Goal: Task Accomplishment & Management: Use online tool/utility

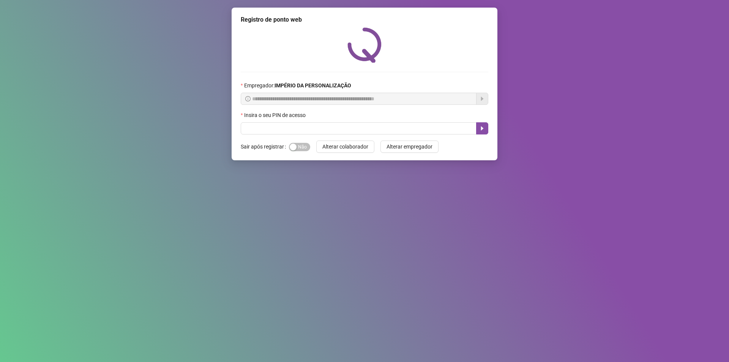
click at [355, 120] on div "Insira o seu PIN de acesso" at bounding box center [365, 116] width 248 height 11
click at [359, 127] on input "text" at bounding box center [359, 128] width 236 height 12
type input "*****"
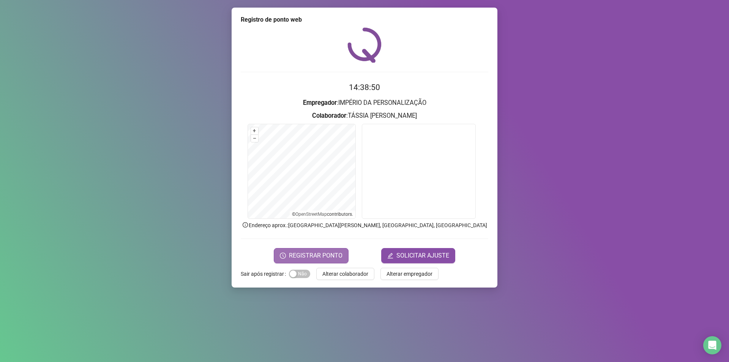
click at [327, 260] on span "REGISTRAR PONTO" at bounding box center [316, 255] width 54 height 9
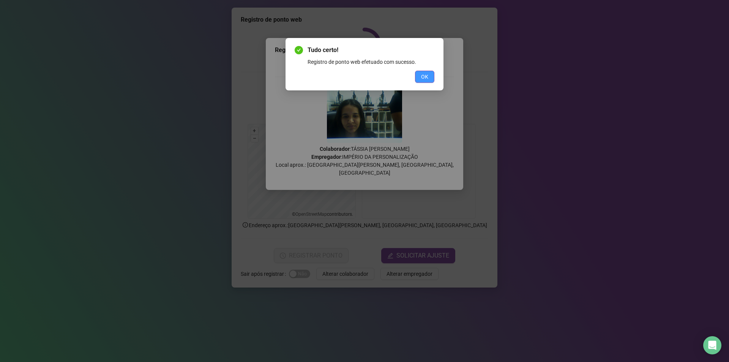
click at [424, 82] on button "OK" at bounding box center [424, 77] width 19 height 12
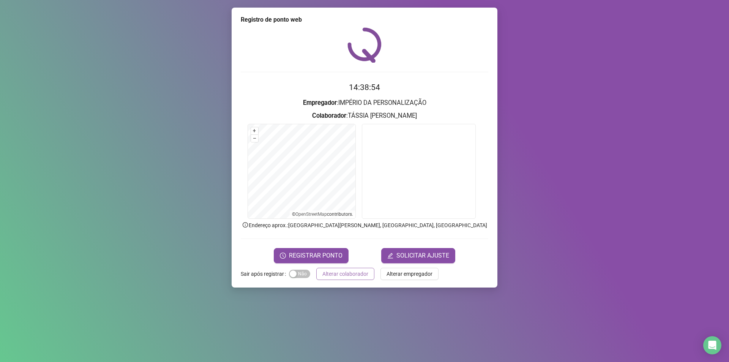
click at [359, 274] on span "Alterar colaborador" at bounding box center [345, 274] width 46 height 8
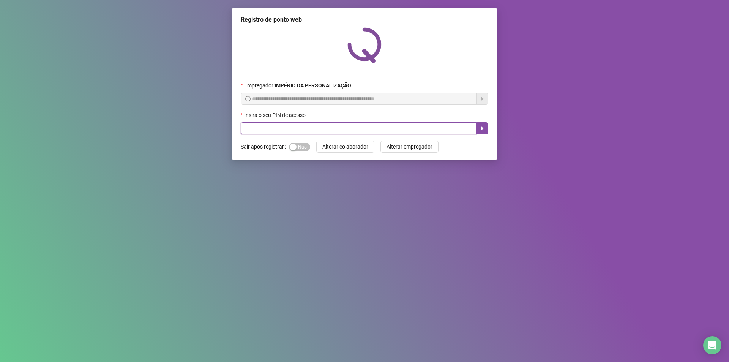
click at [262, 128] on input "text" at bounding box center [359, 128] width 236 height 12
type input "*****"
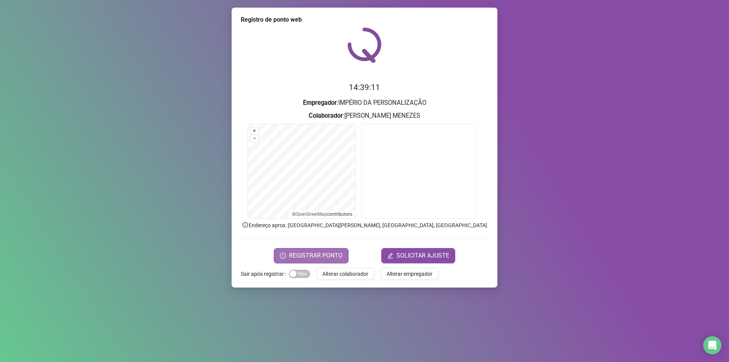
click at [284, 259] on button "REGISTRAR PONTO" at bounding box center [311, 255] width 75 height 15
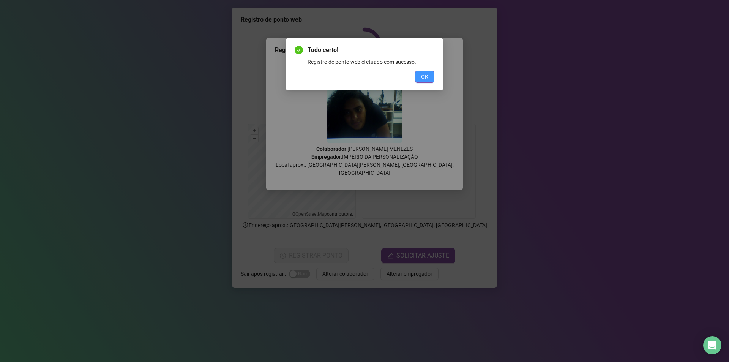
click at [428, 76] on button "OK" at bounding box center [424, 77] width 19 height 12
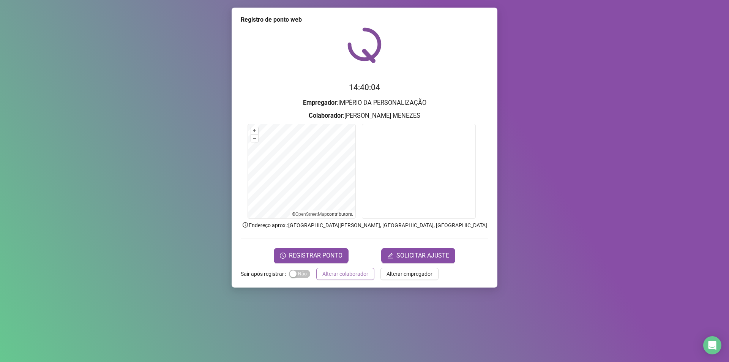
click at [349, 275] on span "Alterar colaborador" at bounding box center [345, 274] width 46 height 8
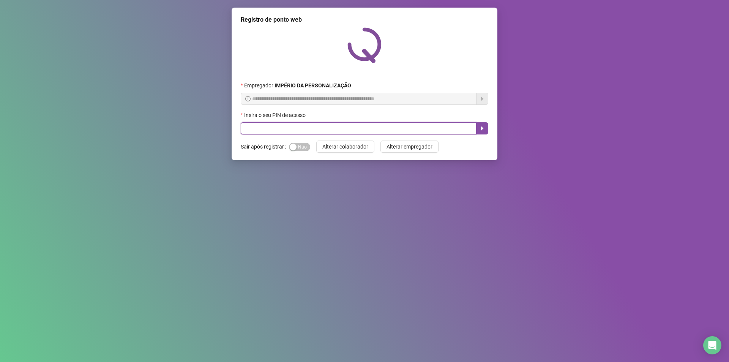
click at [387, 134] on input "text" at bounding box center [359, 128] width 236 height 12
type input "*****"
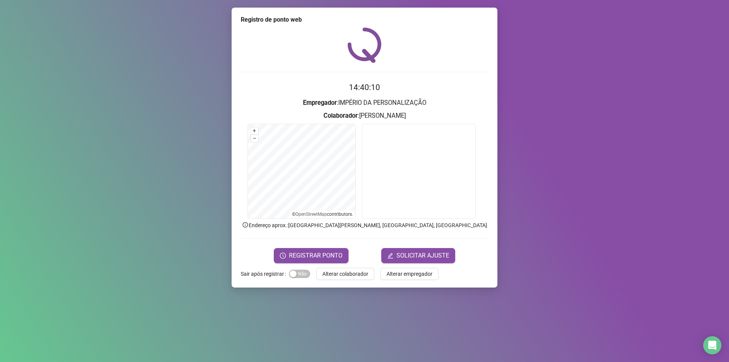
click at [309, 245] on form "14:40:10 Empregador : IMPÉRIO DA PERSONALIZAÇÃO Colaborador : [PERSON_NAME] + –…" at bounding box center [365, 171] width 248 height 181
click at [309, 250] on button "REGISTRAR PONTO" at bounding box center [311, 255] width 75 height 15
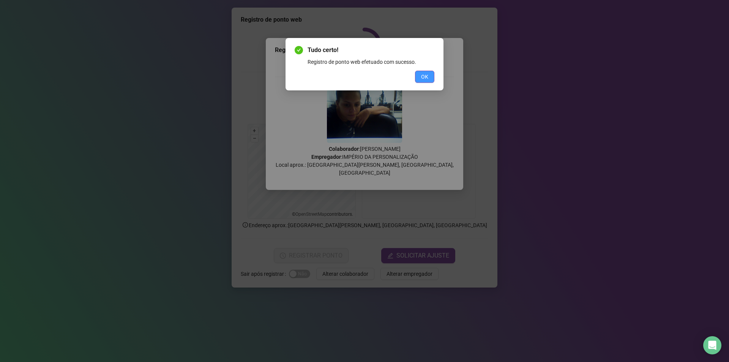
click at [424, 81] on button "OK" at bounding box center [424, 77] width 19 height 12
